Goal: Task Accomplishment & Management: Use online tool/utility

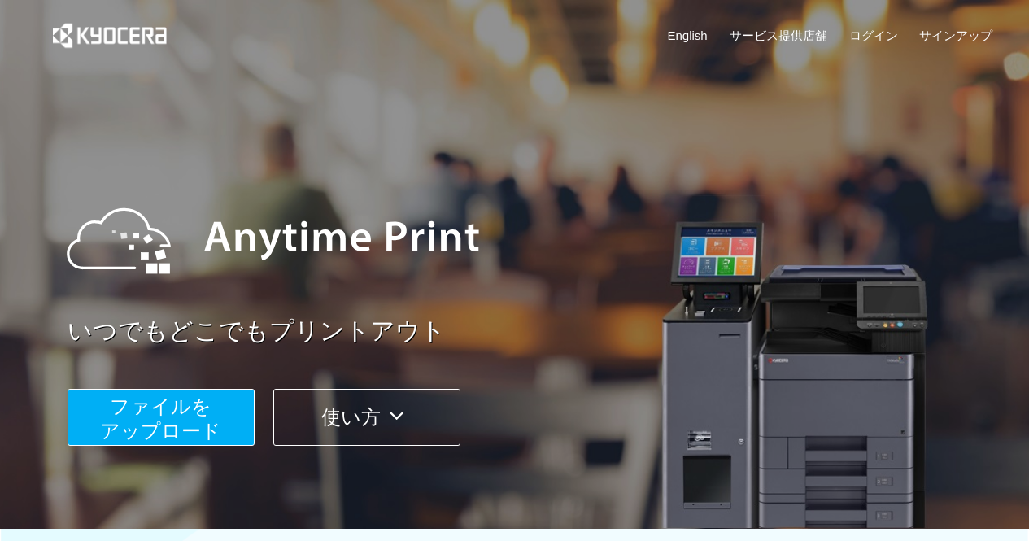
click at [138, 429] on span "ファイルを ​​アップロード" at bounding box center [160, 418] width 121 height 46
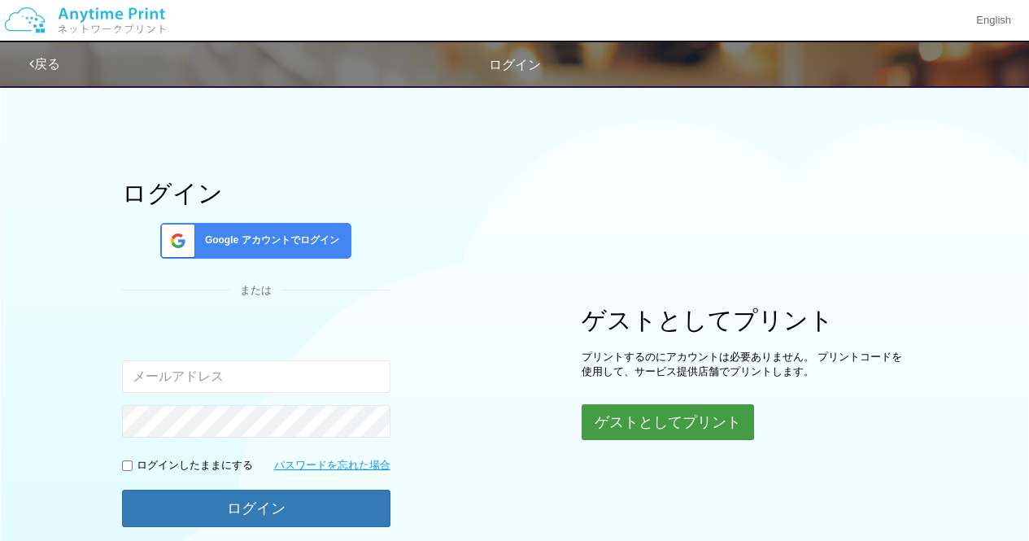
click at [625, 430] on button "ゲストとしてプリント" at bounding box center [668, 422] width 172 height 36
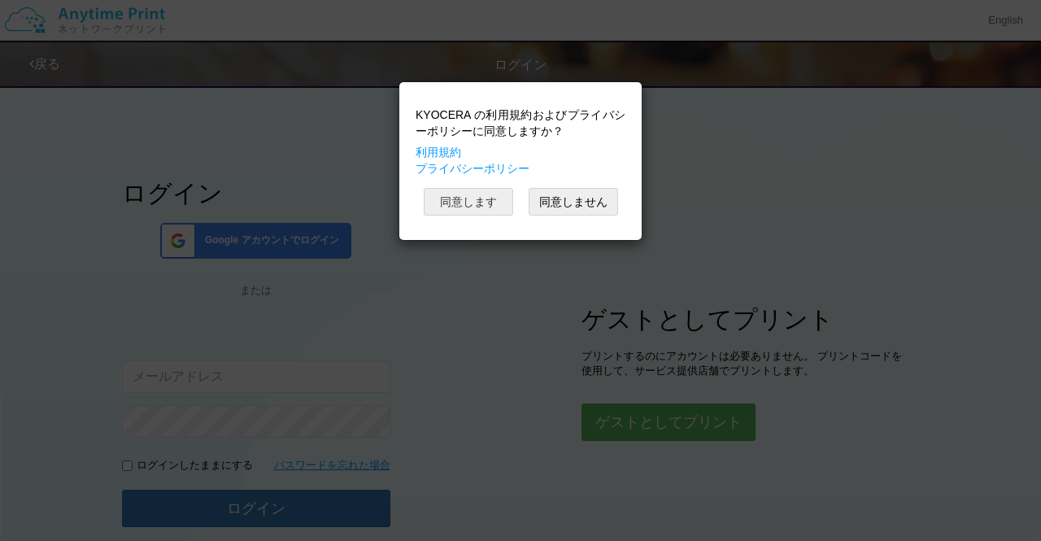
click at [482, 209] on button "同意します" at bounding box center [468, 202] width 89 height 28
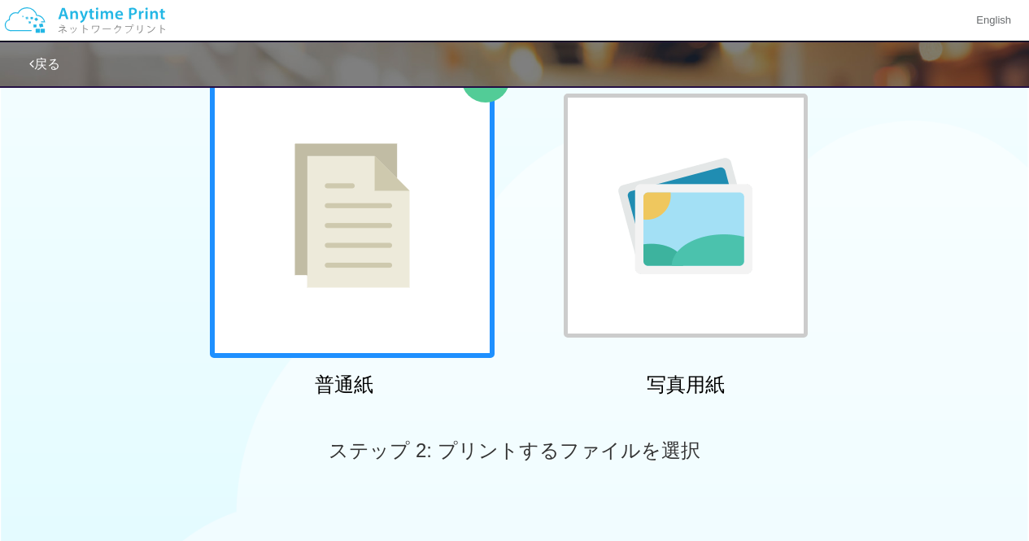
scroll to position [364, 0]
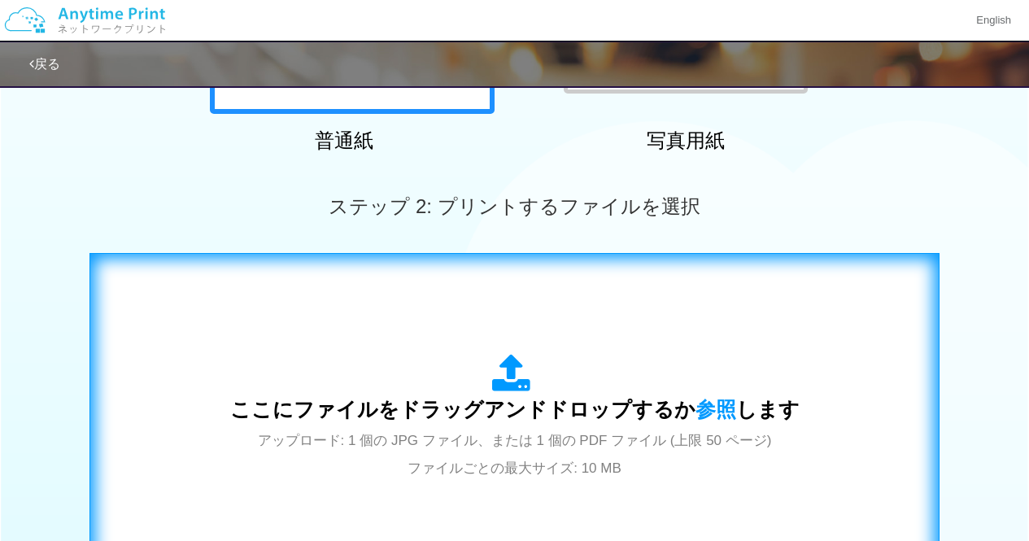
click at [447, 438] on span "アップロード: 1 個の JPG ファイル、または 1 個の PDF ファイル (上限 50 ページ) ファイルごとの最大サイズ: 10 MB" at bounding box center [515, 454] width 514 height 43
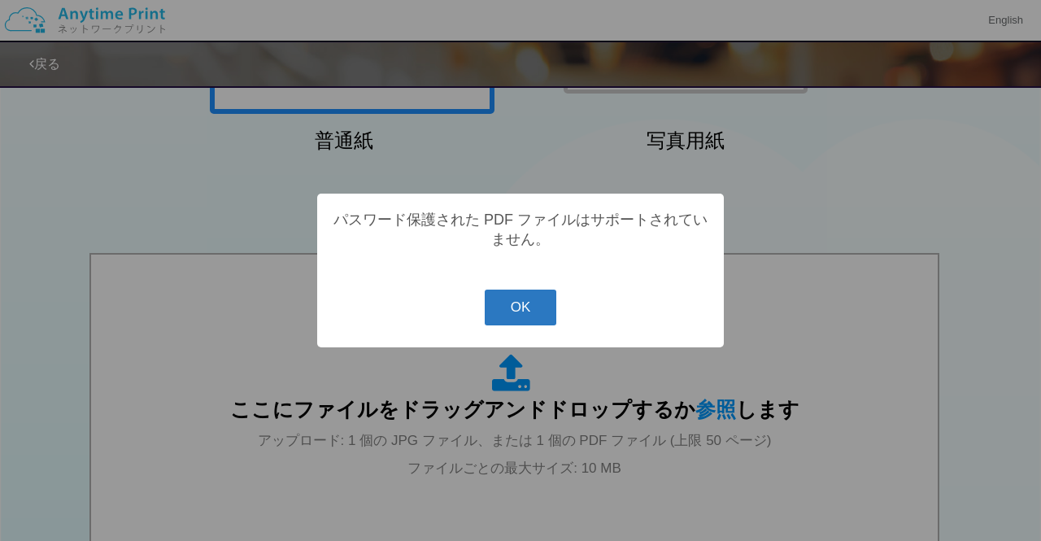
click at [506, 303] on button "OK" at bounding box center [521, 308] width 72 height 36
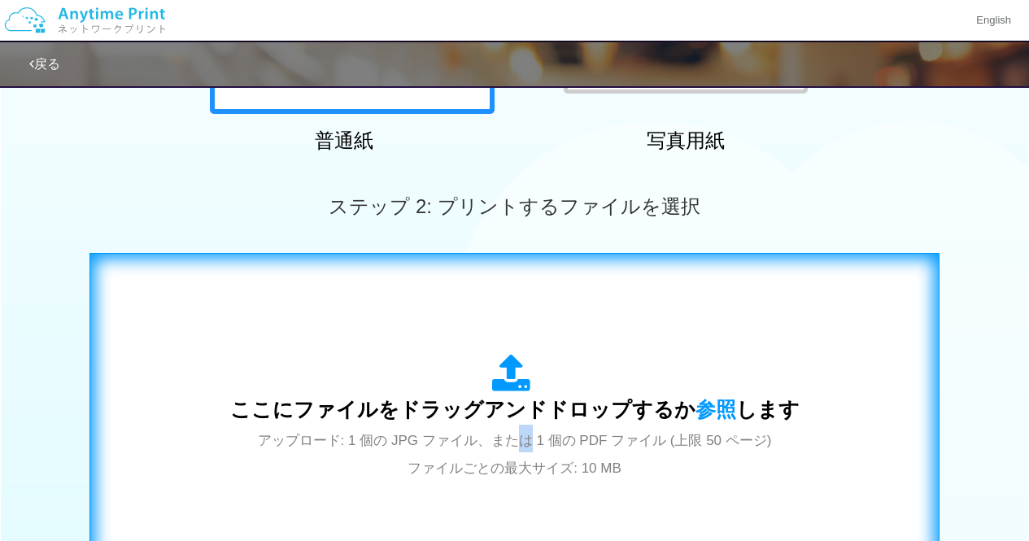
click at [524, 430] on div "ここにファイルをドラッグアンドドロップするか 参照 します アップロード: 1 個の JPG ファイル、または 1 個の PDF ファイル (上限 50 ペー…" at bounding box center [514, 417] width 569 height 127
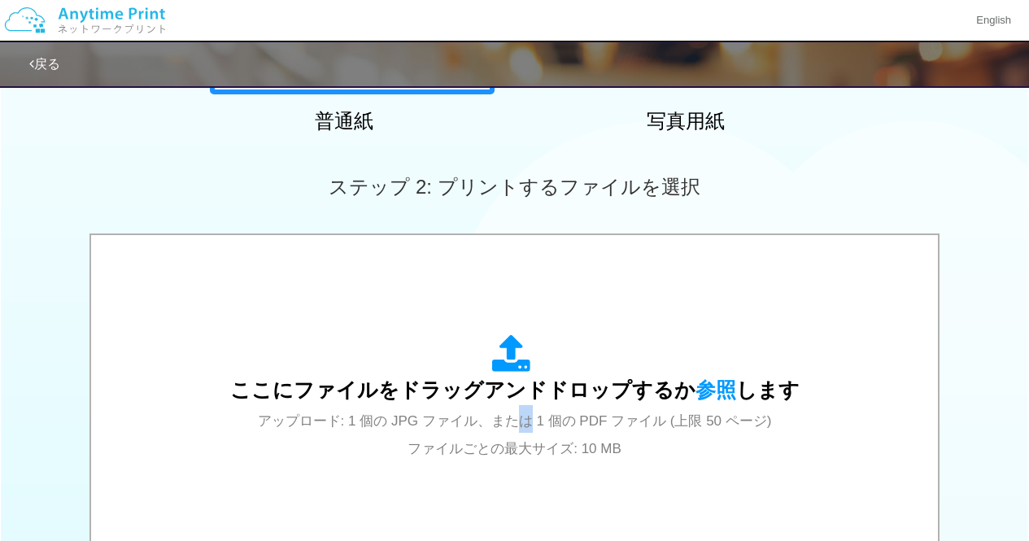
scroll to position [407, 0]
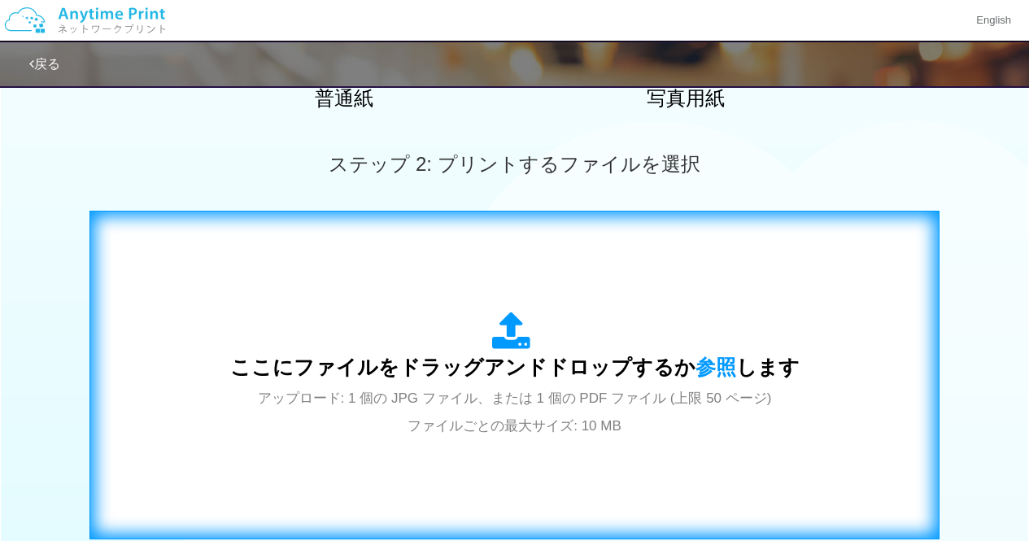
click at [391, 376] on span "ここにファイルをドラッグアンドドロップするか 参照 します" at bounding box center [514, 366] width 569 height 23
click at [634, 438] on div "ここにファイルをドラッグアンドドロップするか 参照 します アップロード: 1 個の JPG ファイル、または 1 個の PDF ファイル (上限 50 ペー…" at bounding box center [514, 375] width 569 height 127
click at [429, 369] on span "ここにファイルをドラッグアンドドロップするか 参照 します" at bounding box center [514, 366] width 569 height 23
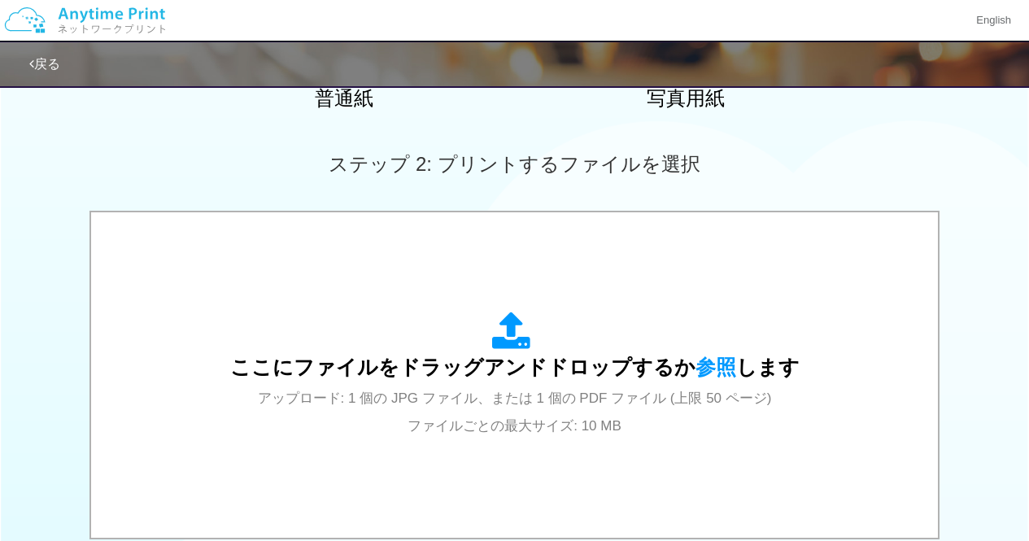
click at [974, 300] on div "0.3 MB 【連弾】スパークル／RADWIMPS_上級_.pdf Check Error ここにファイルをドラッグアンドドロップするか 参照 します アップ…" at bounding box center [514, 377] width 1029 height 332
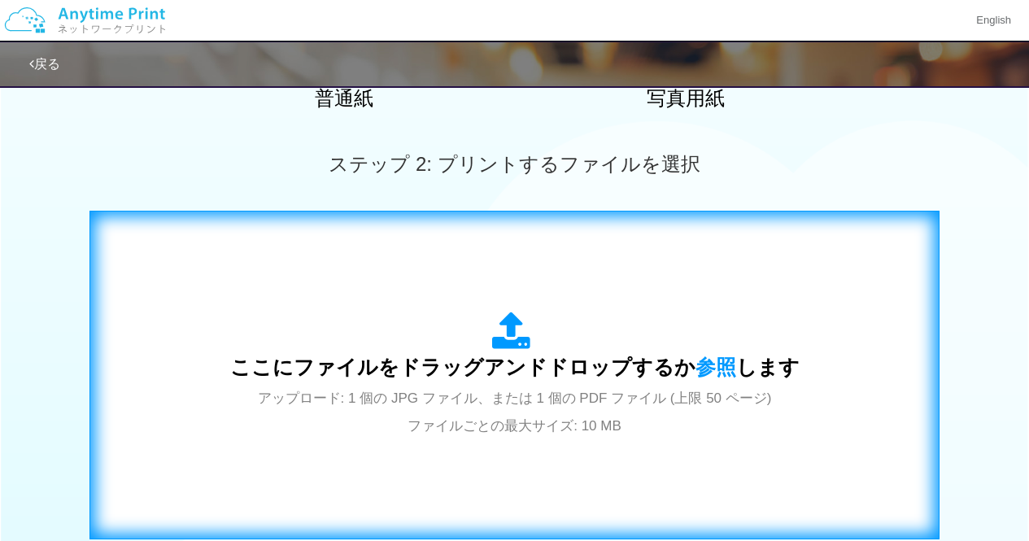
click at [852, 320] on div "ここにファイルをドラッグアンドドロップするか 参照 します アップロード: 1 個の JPG ファイル、または 1 個の PDF ファイル (上限 50 ペー…" at bounding box center [515, 375] width 816 height 294
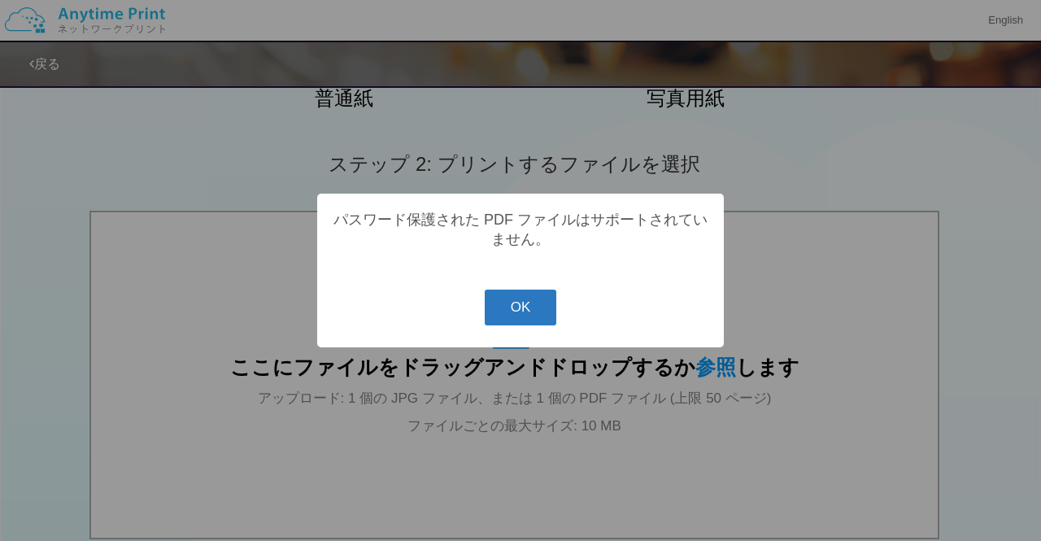
click at [519, 315] on button "OK" at bounding box center [521, 308] width 72 height 36
